Goal: Find specific page/section: Find specific page/section

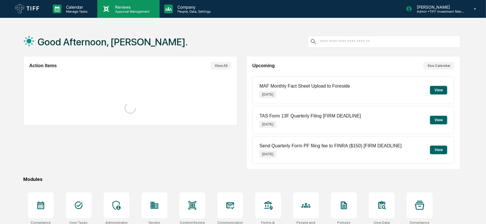
click at [131, 12] on p "Approval Management" at bounding box center [132, 11] width 42 height 4
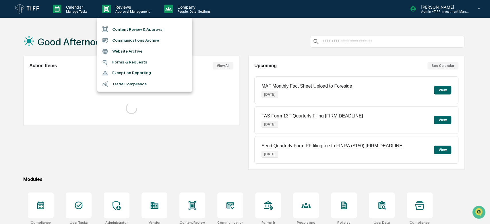
click at [132, 30] on li "Content Review & Approval" at bounding box center [144, 29] width 95 height 11
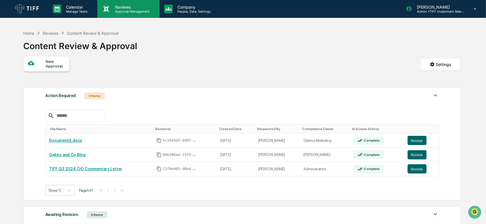
click at [125, 14] on div "Reviews Approval Management" at bounding box center [128, 9] width 62 height 18
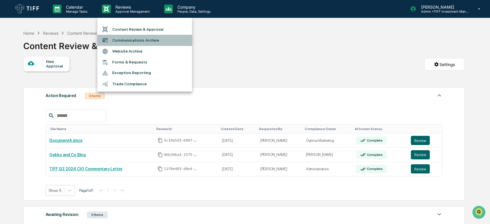
click at [135, 40] on li "Communications Archive" at bounding box center [144, 40] width 95 height 11
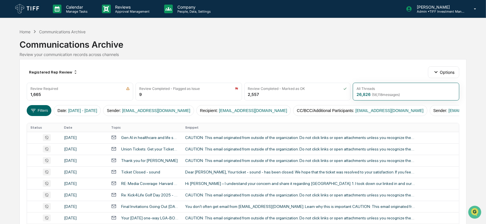
drag, startPoint x: 168, startPoint y: 57, endPoint x: 139, endPoint y: 68, distance: 30.8
click at [139, 68] on div "Registered Rep Review Options" at bounding box center [243, 71] width 433 height 11
